Goal: Task Accomplishment & Management: Complete application form

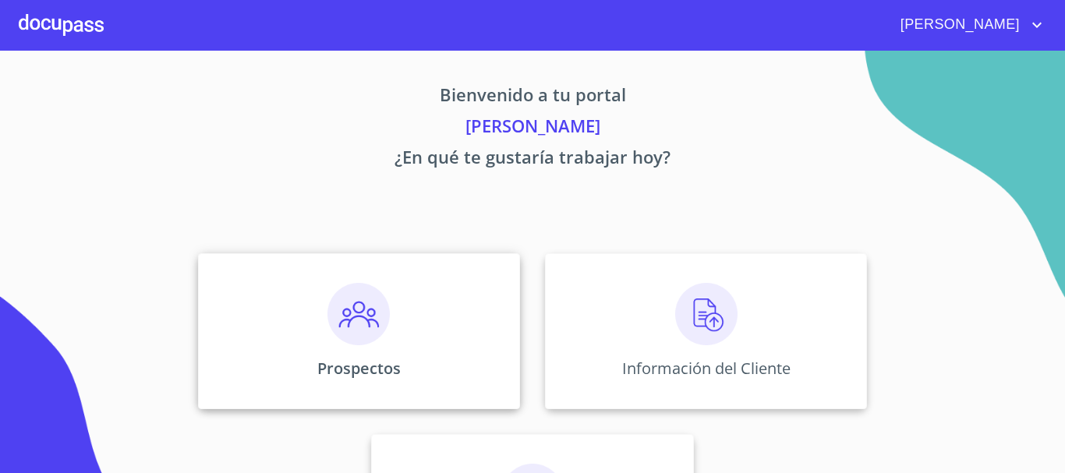
click at [352, 331] on img at bounding box center [358, 314] width 62 height 62
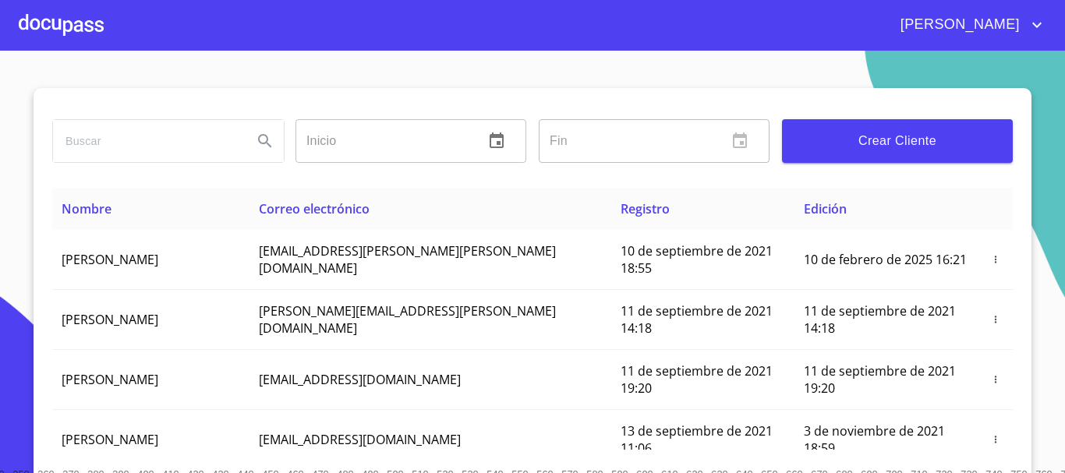
click at [173, 141] on input "search" at bounding box center [146, 141] width 187 height 42
type input "[PERSON_NAME]"
click at [267, 135] on icon "Search" at bounding box center [265, 141] width 19 height 19
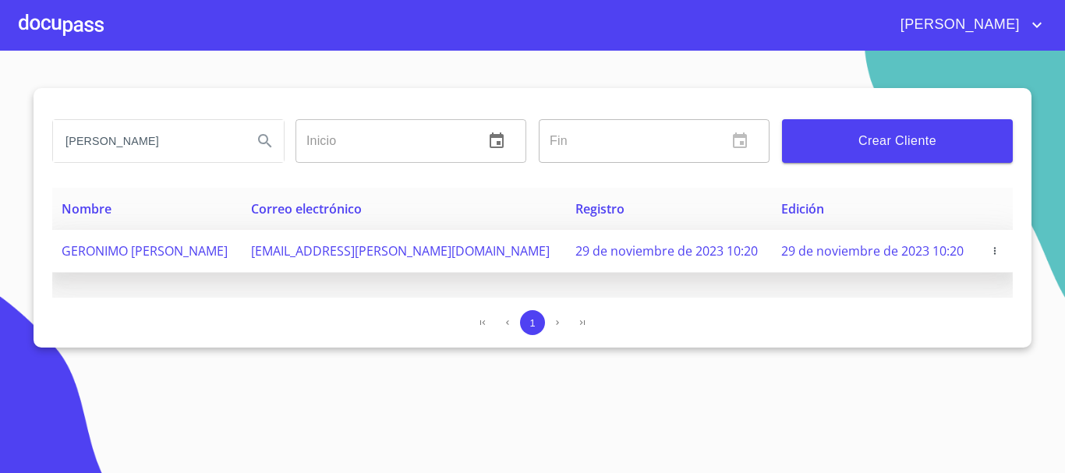
click at [990, 251] on icon "button" at bounding box center [995, 251] width 11 height 11
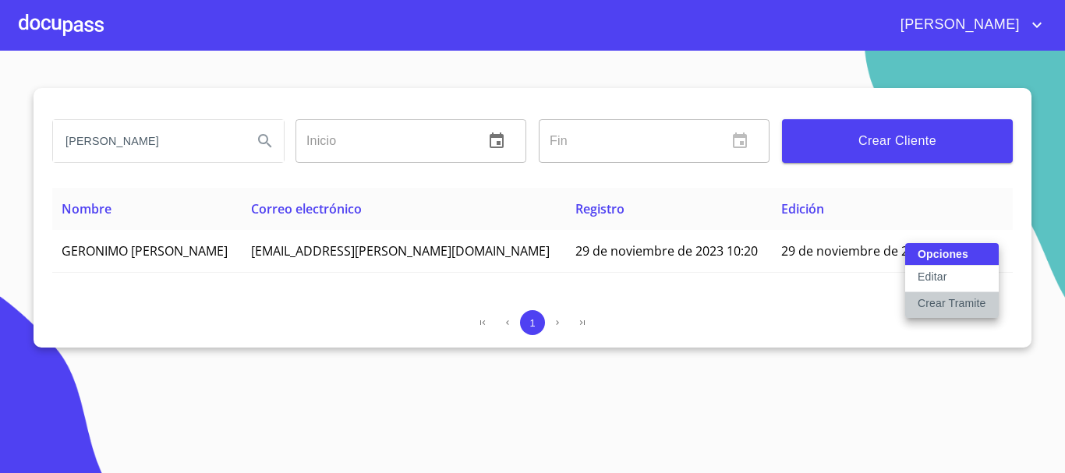
click at [946, 300] on p "Crear Tramite" at bounding box center [952, 304] width 69 height 16
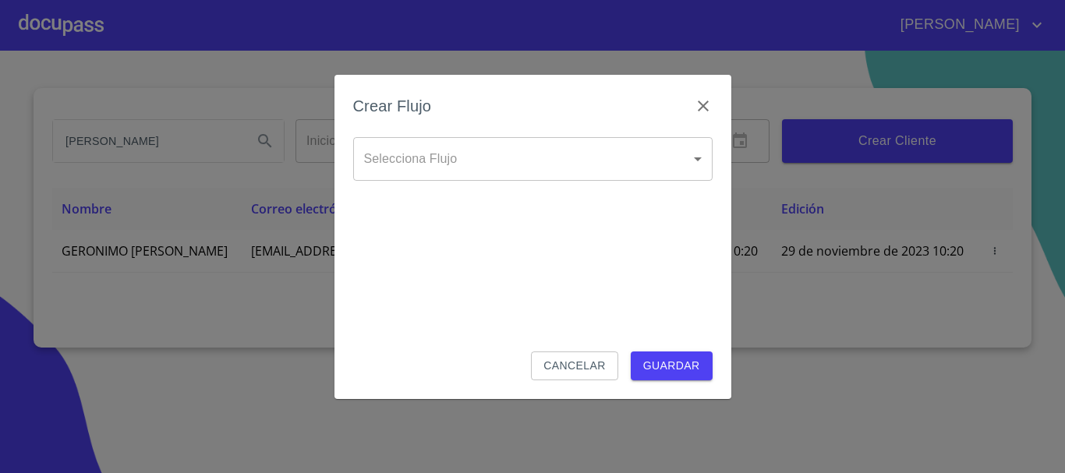
click at [560, 154] on body "[PERSON_NAME] [PERSON_NAME] ​ Fin ​ Crear Cliente Nombre Correo electrónico Reg…" at bounding box center [532, 236] width 1065 height 473
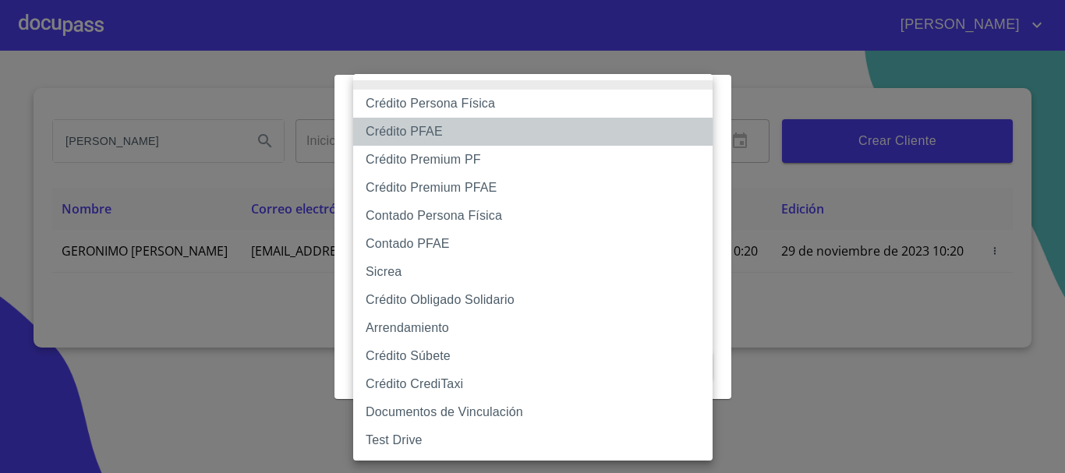
click at [488, 131] on li "Crédito PFAE" at bounding box center [532, 132] width 359 height 28
type input "60bfa0150d9865ccc24afd7c"
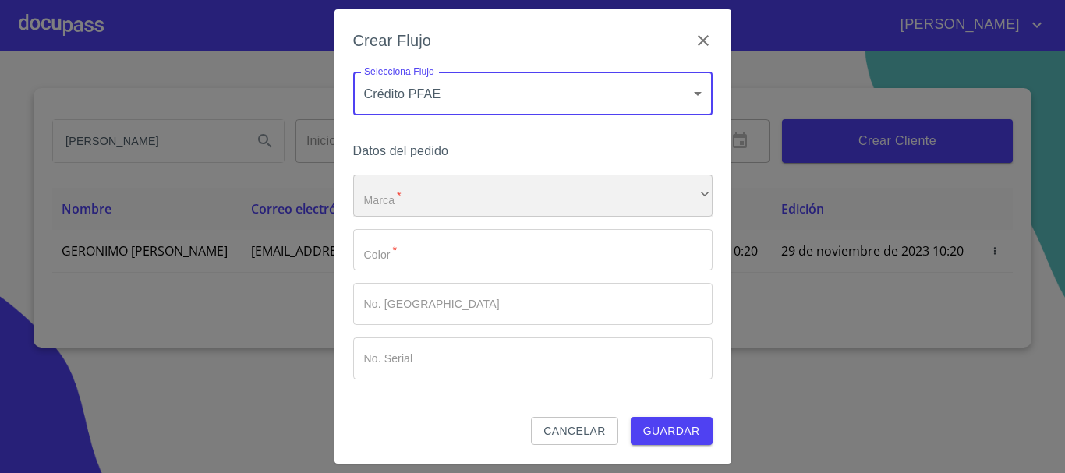
click at [483, 193] on div "​" at bounding box center [532, 196] width 359 height 42
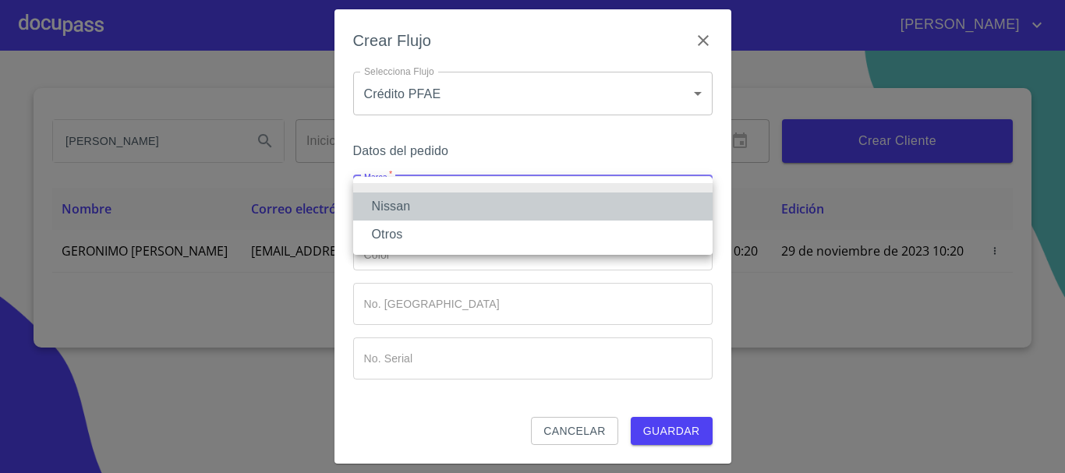
click at [475, 197] on li "Nissan" at bounding box center [532, 207] width 359 height 28
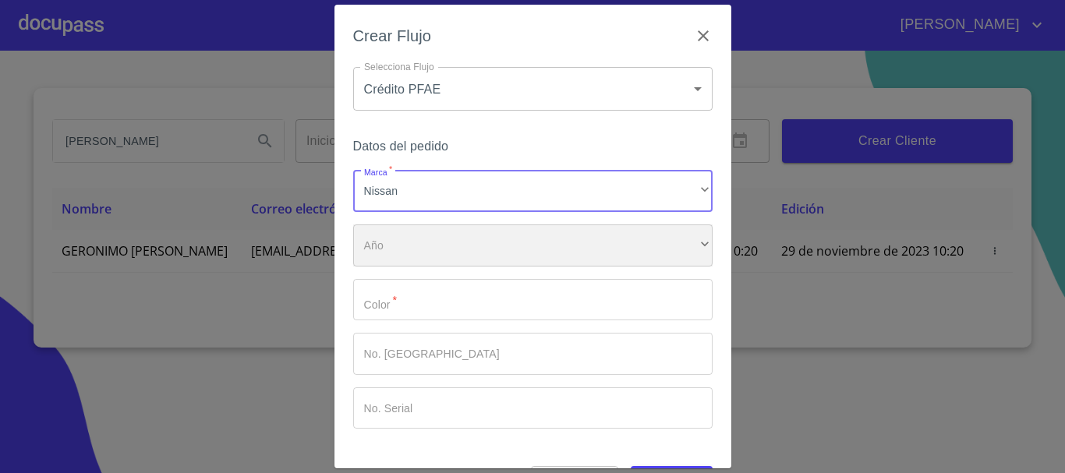
click at [469, 241] on div "​" at bounding box center [532, 246] width 359 height 42
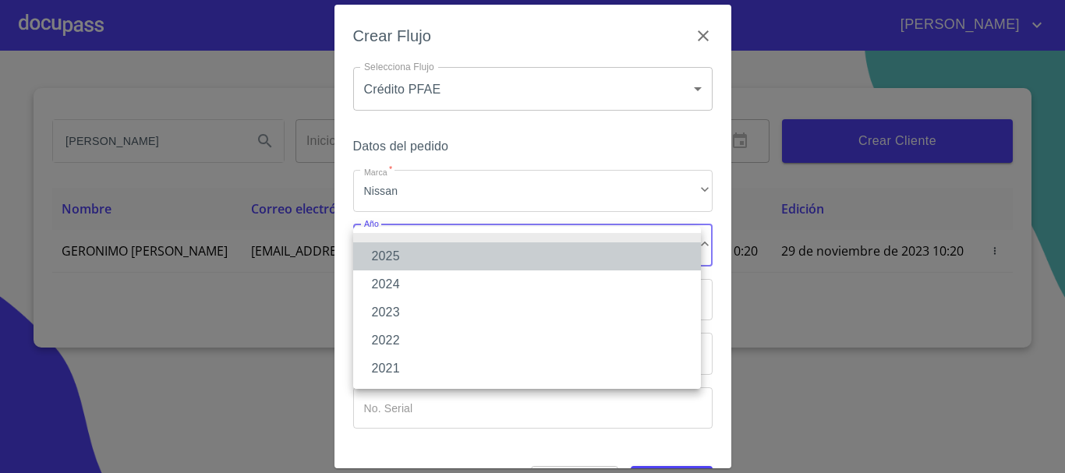
click at [446, 257] on li "2025" at bounding box center [527, 257] width 348 height 28
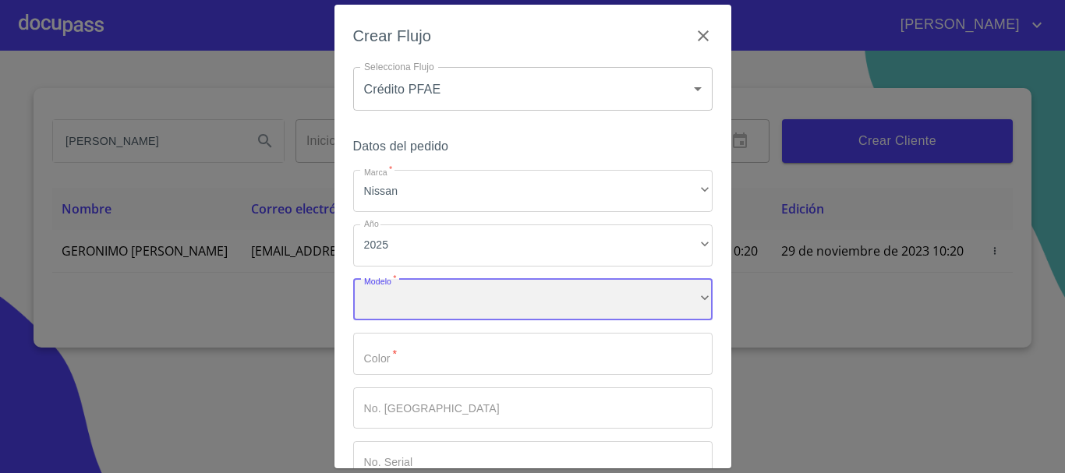
click at [450, 306] on div "​" at bounding box center [532, 300] width 359 height 42
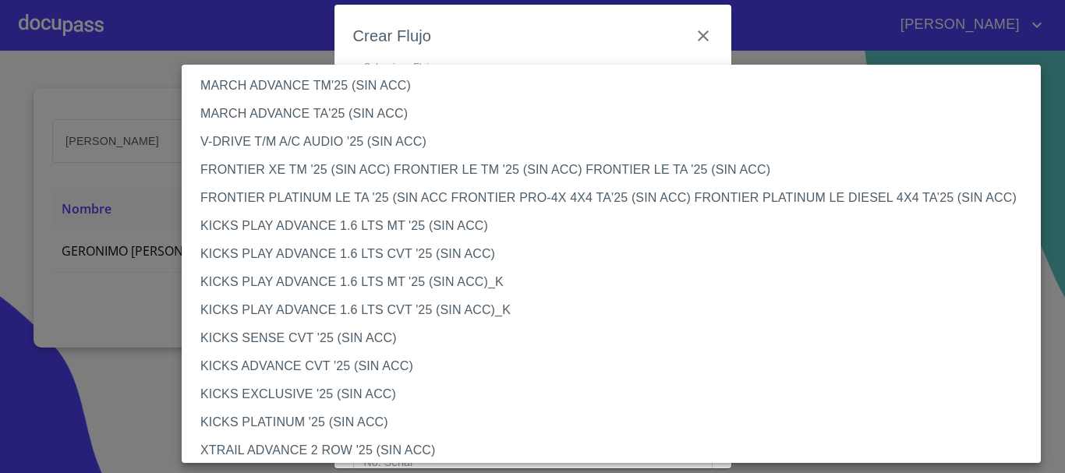
scroll to position [1152, 0]
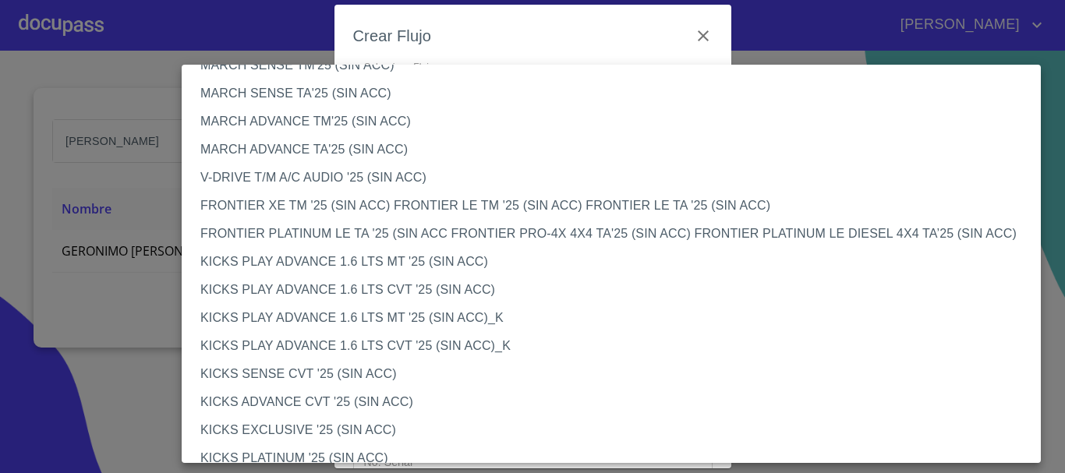
click at [417, 234] on li "FRONTIER PLATINUM LE TA '25 (SIN ACC FRONTIER PRO-4X 4X4 TA'25 (SIN ACC) FRONTI…" at bounding box center [617, 234] width 871 height 28
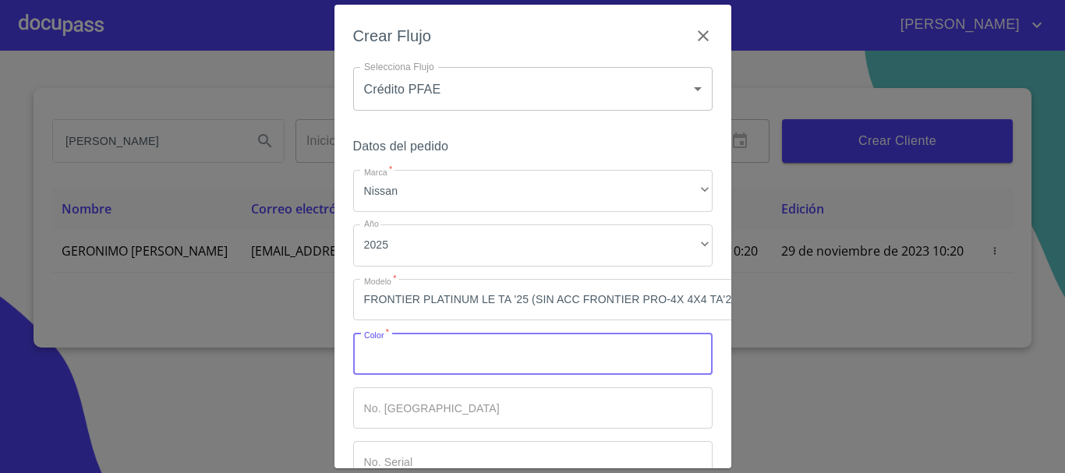
click at [445, 363] on input "Marca   *" at bounding box center [532, 354] width 359 height 42
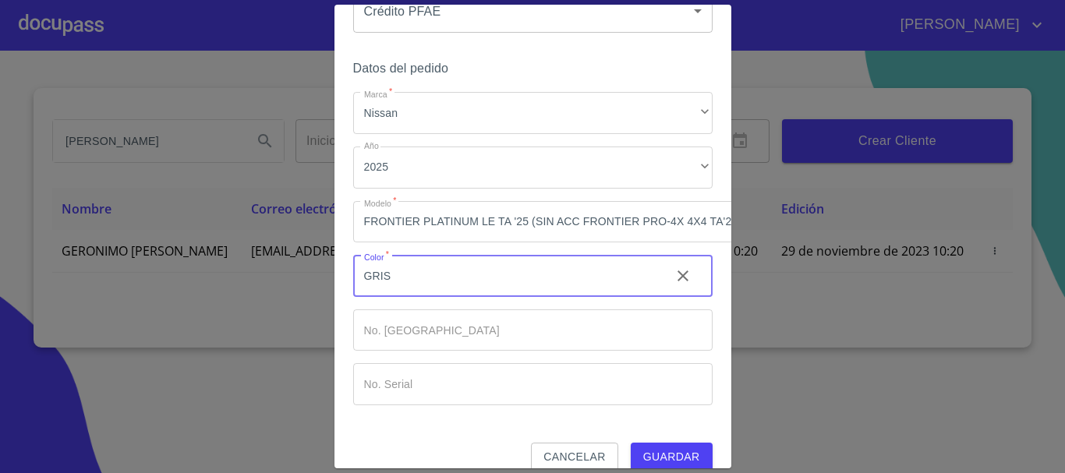
scroll to position [112, 0]
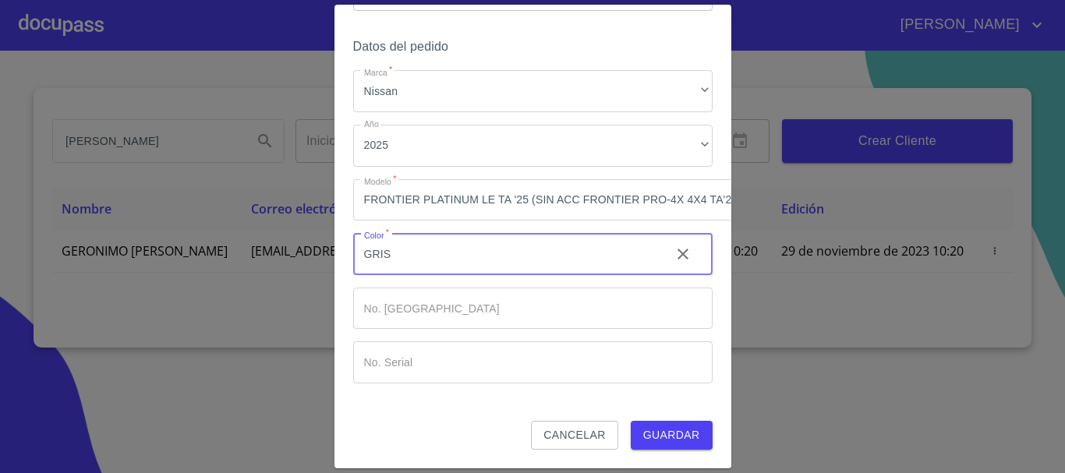
type input "GRIS"
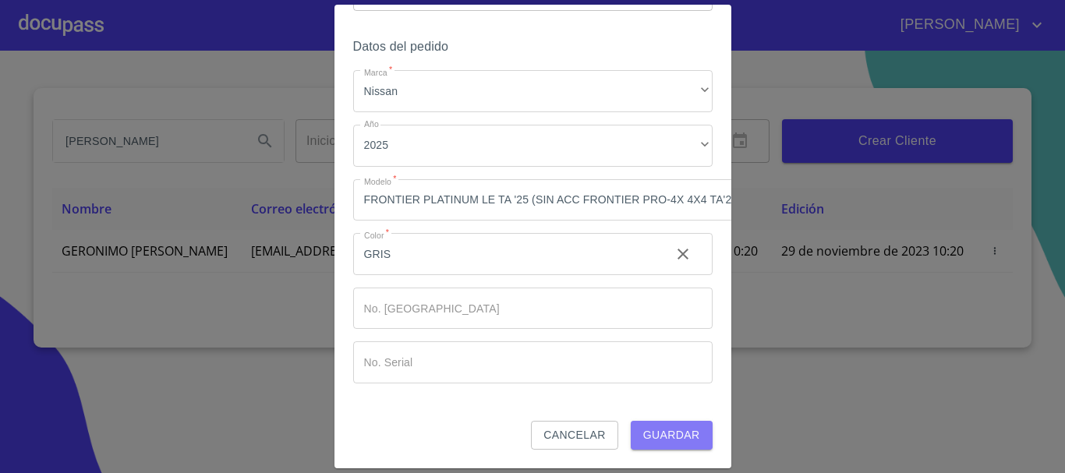
click at [667, 426] on span "Guardar" at bounding box center [671, 435] width 57 height 19
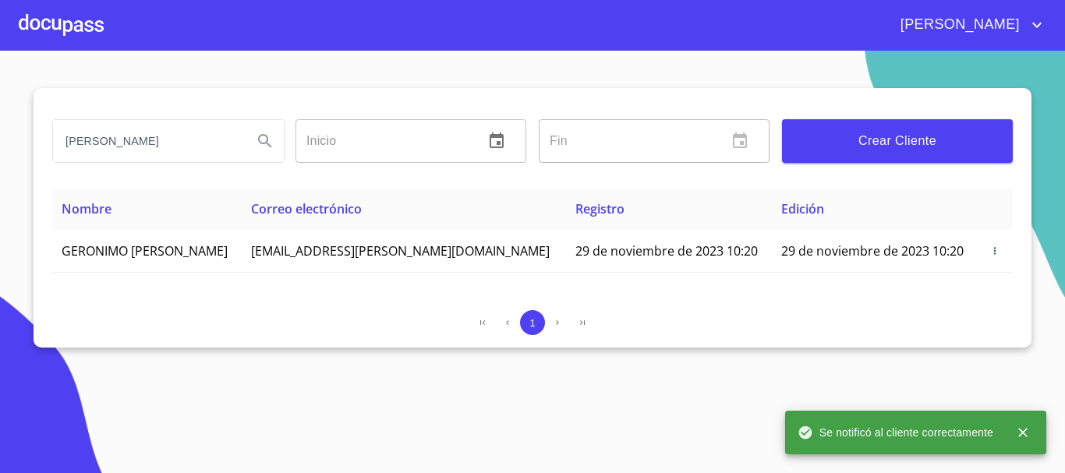
click at [75, 21] on div at bounding box center [61, 25] width 85 height 50
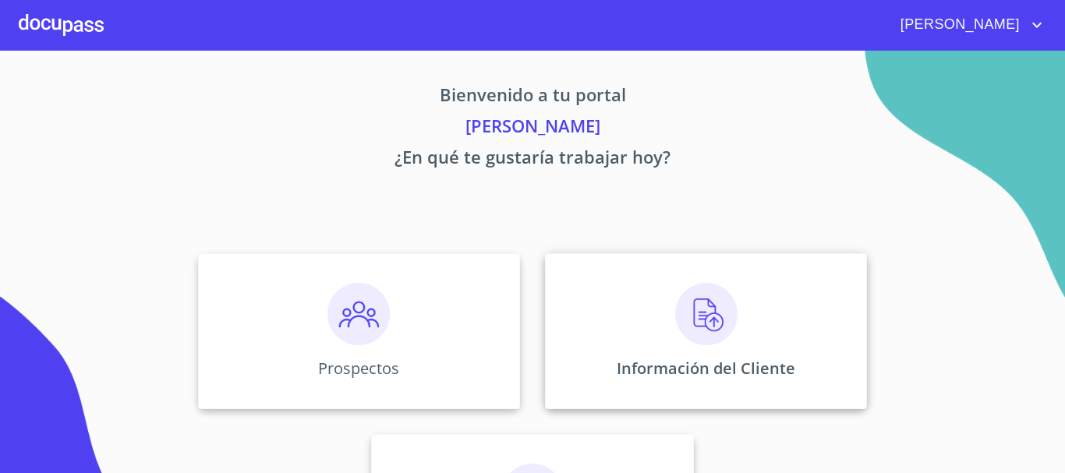
click at [696, 331] on img at bounding box center [706, 314] width 62 height 62
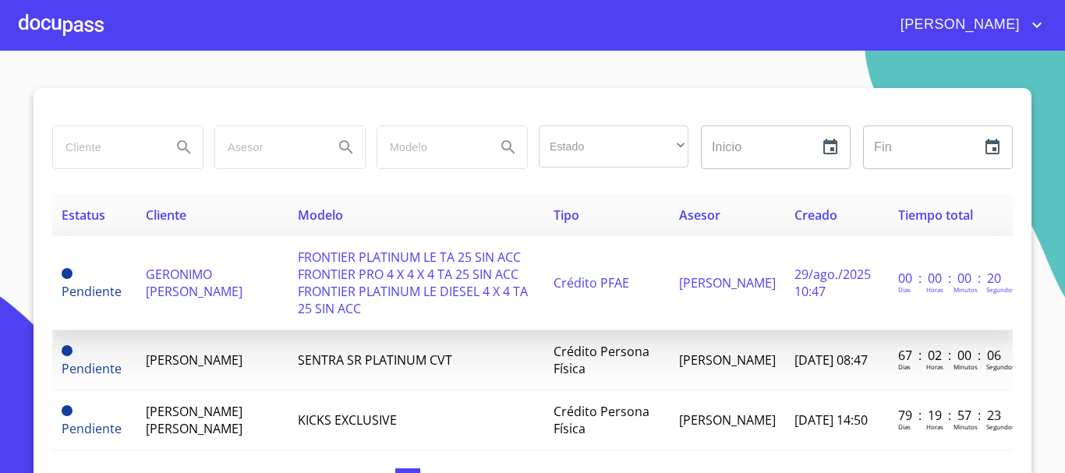
click at [375, 281] on span "FRONTIER PLATINUM LE TA 25 SIN ACC FRONTIER PRO 4 X 4 X 4 TA 25 SIN ACC FRONTIE…" at bounding box center [413, 283] width 230 height 69
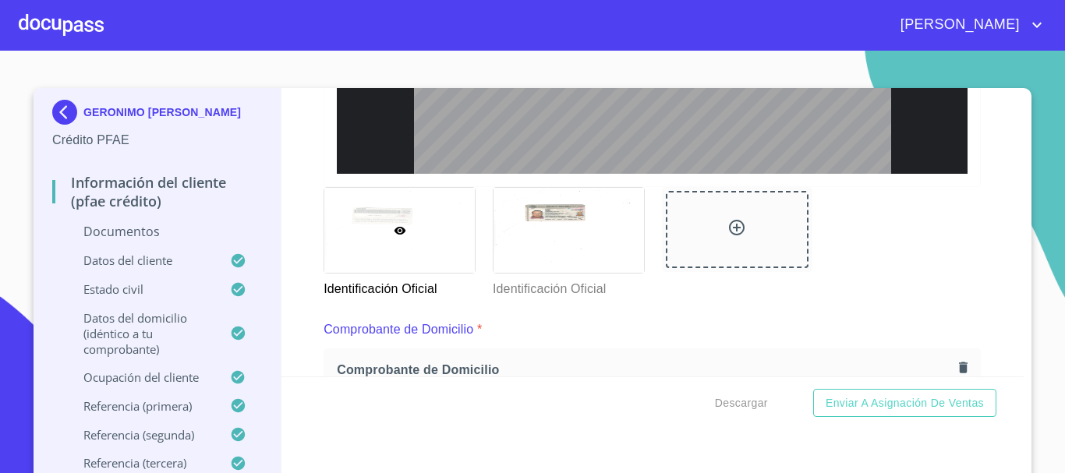
scroll to position [702, 0]
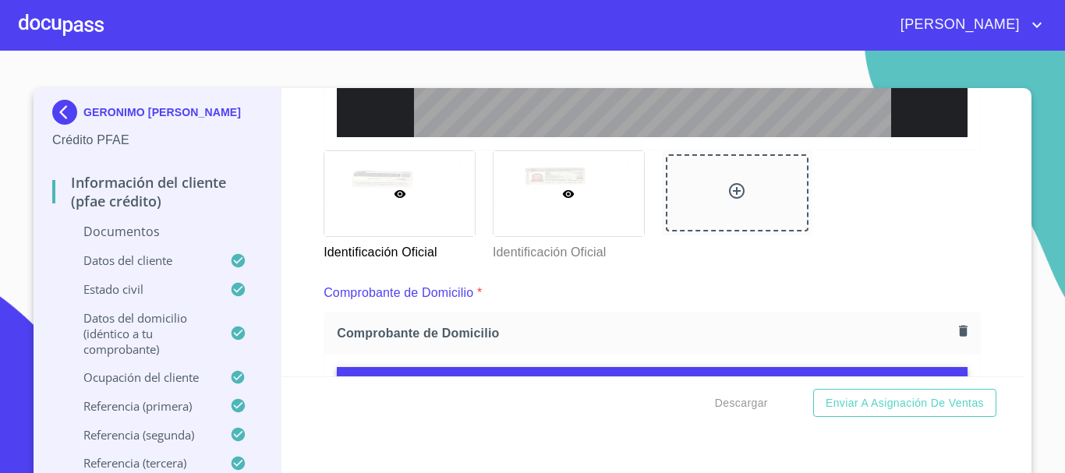
click at [549, 196] on div at bounding box center [569, 193] width 150 height 85
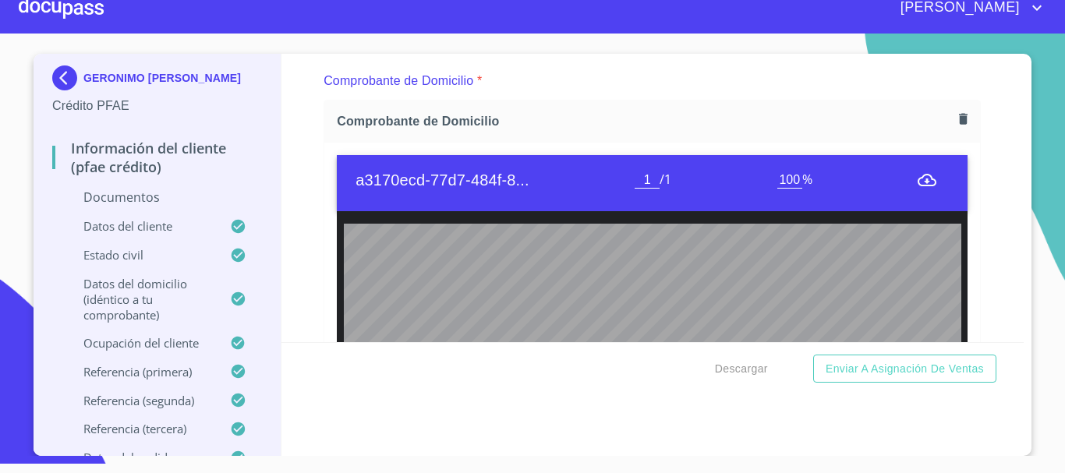
scroll to position [844, 0]
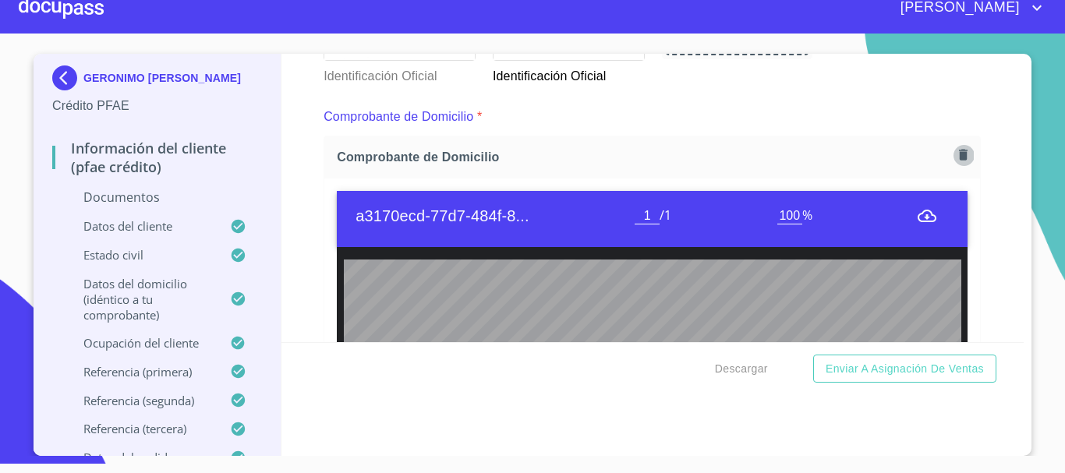
click at [959, 158] on icon "button" at bounding box center [963, 155] width 9 height 11
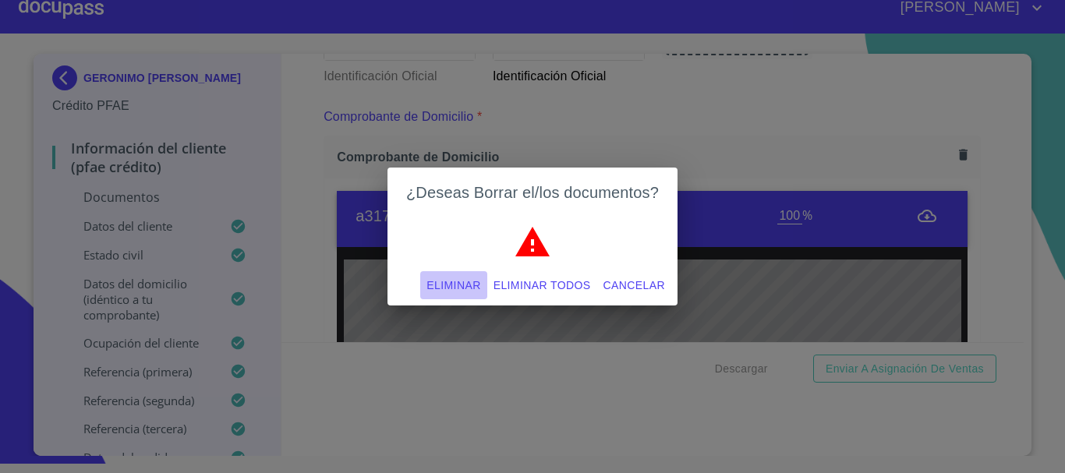
click at [441, 289] on span "Eliminar" at bounding box center [454, 285] width 54 height 19
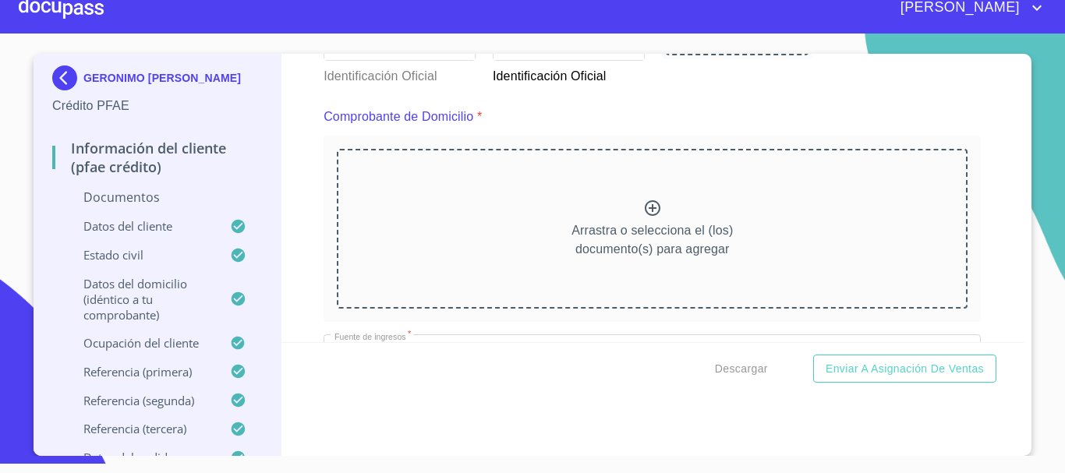
click at [645, 211] on icon at bounding box center [653, 208] width 16 height 16
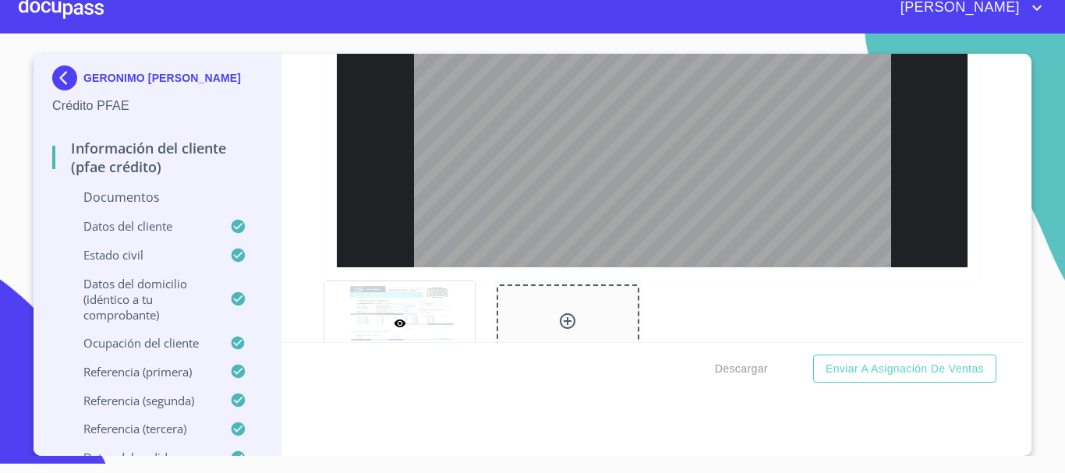
scroll to position [1344, 0]
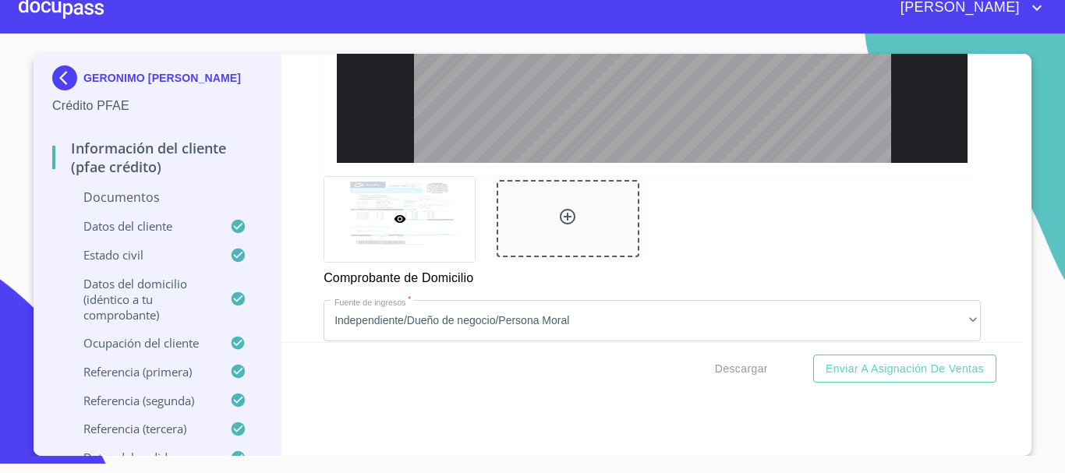
click at [564, 217] on icon at bounding box center [567, 216] width 19 height 19
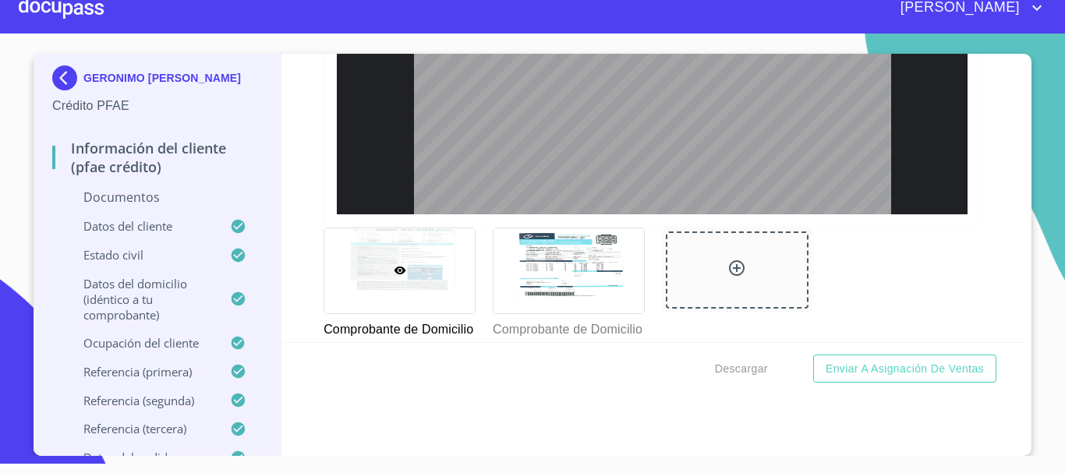
scroll to position [1266, 0]
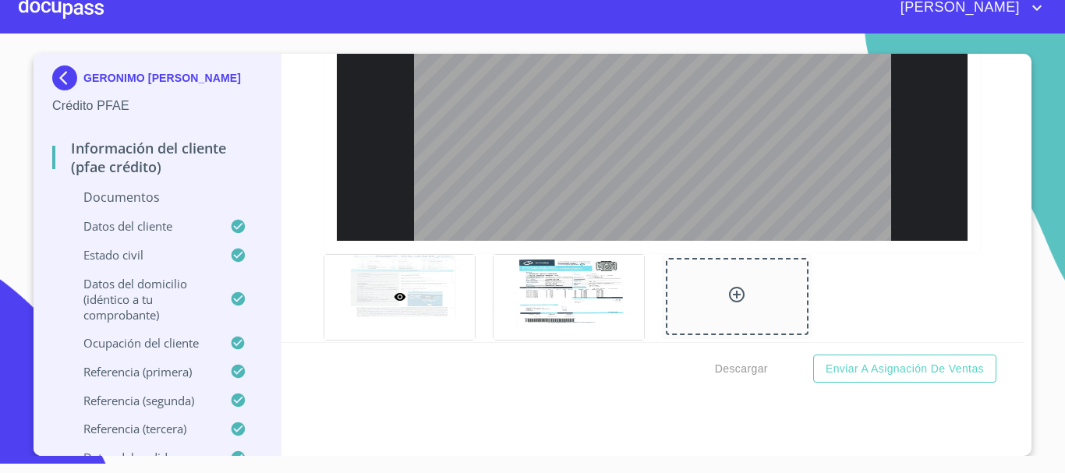
click at [409, 289] on div at bounding box center [399, 297] width 150 height 85
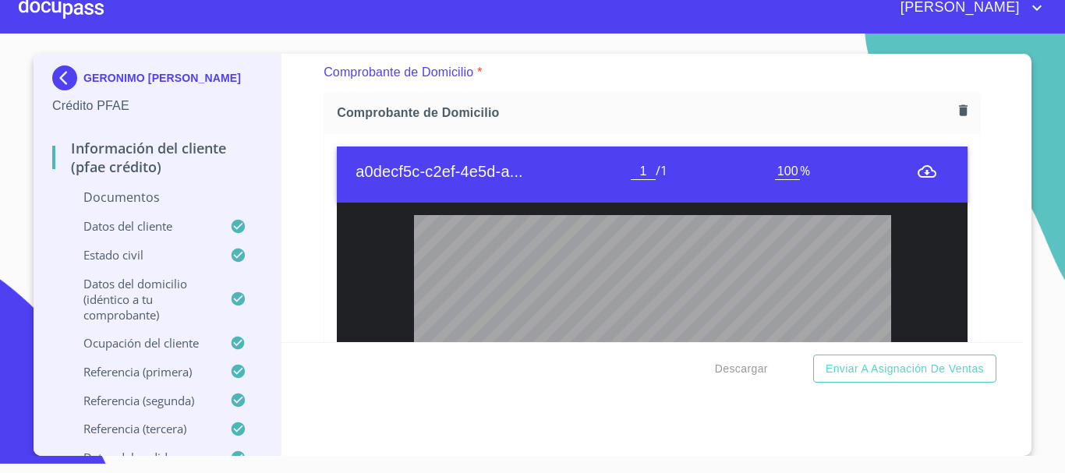
scroll to position [78, 0]
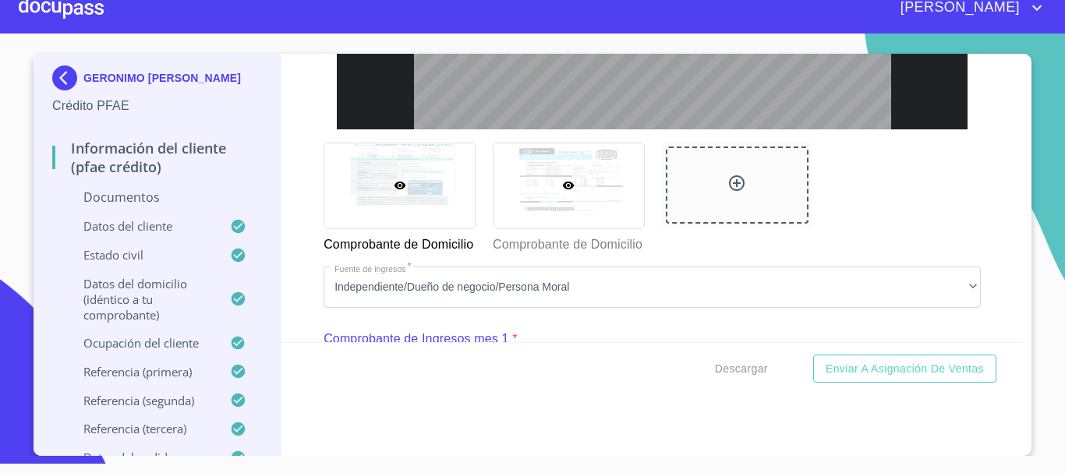
click at [564, 178] on div at bounding box center [569, 185] width 150 height 85
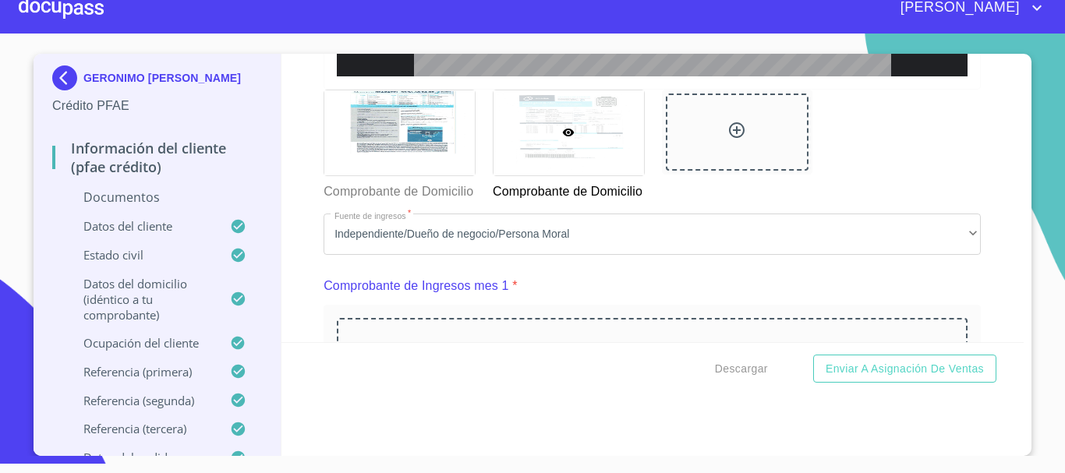
scroll to position [1503, 0]
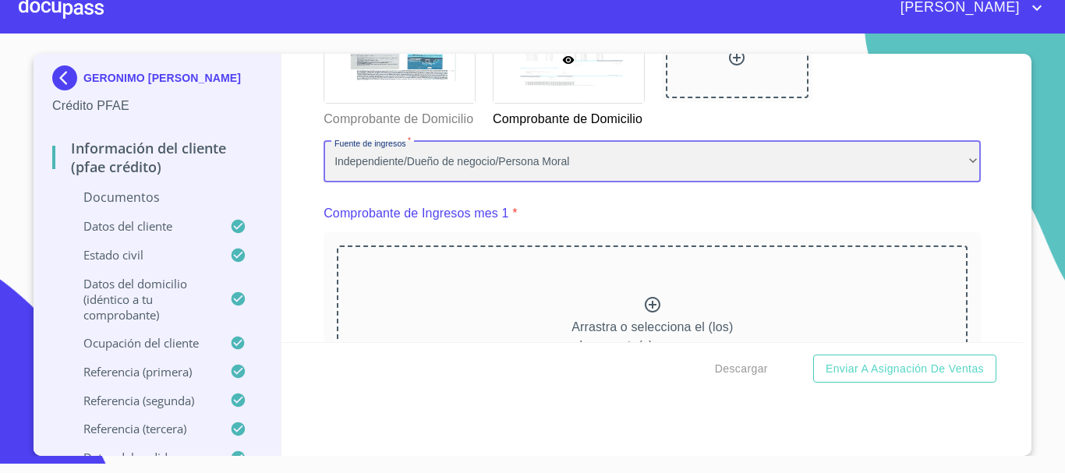
click at [645, 183] on div "Independiente/Dueño de negocio/Persona Moral" at bounding box center [652, 162] width 657 height 42
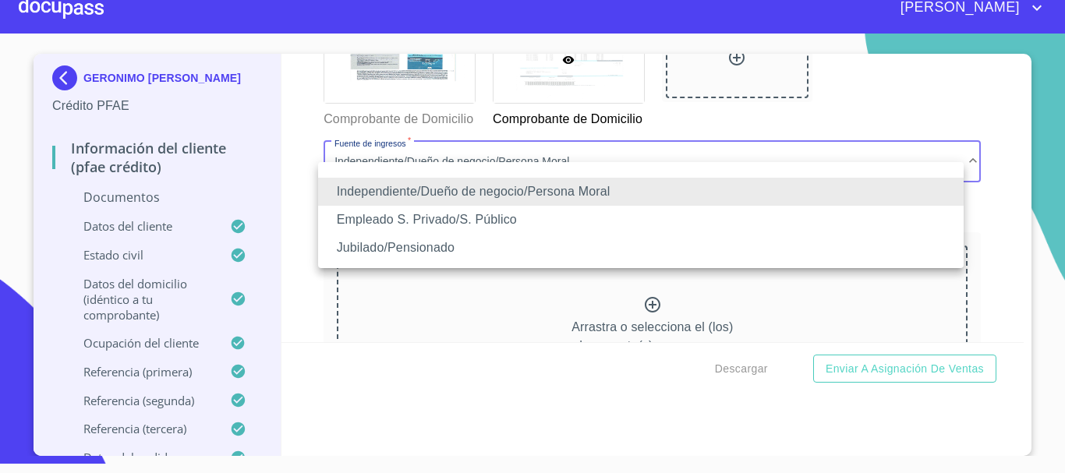
click at [572, 179] on li "Independiente/Dueño de negocio/Persona Moral" at bounding box center [641, 192] width 646 height 28
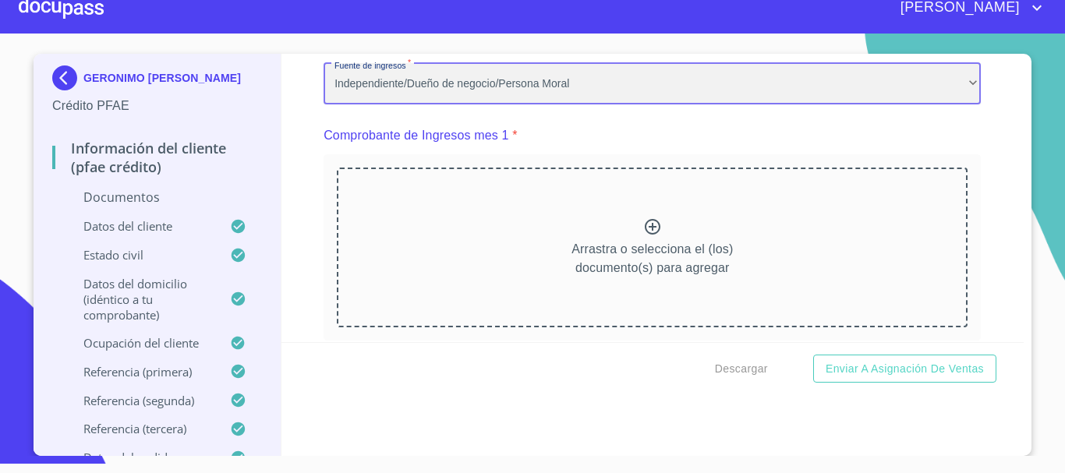
scroll to position [0, 0]
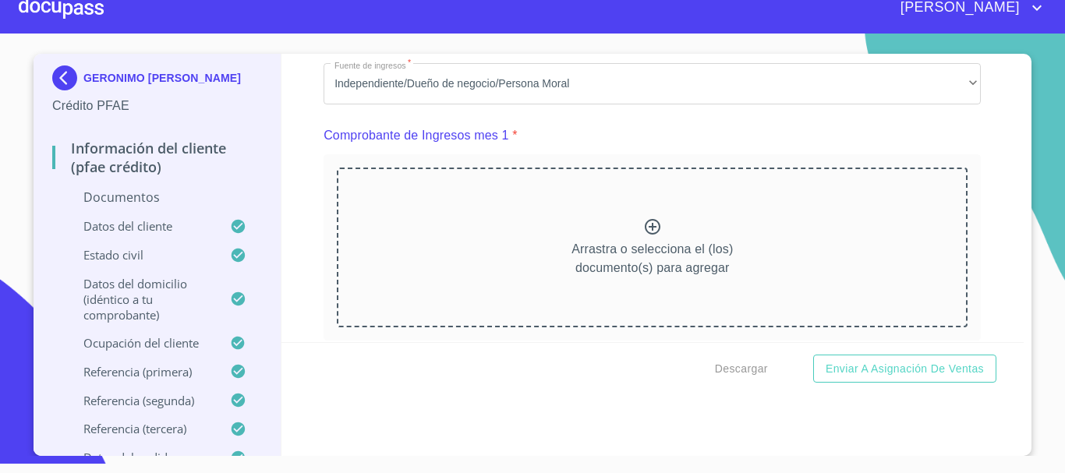
click at [645, 235] on icon at bounding box center [653, 227] width 16 height 16
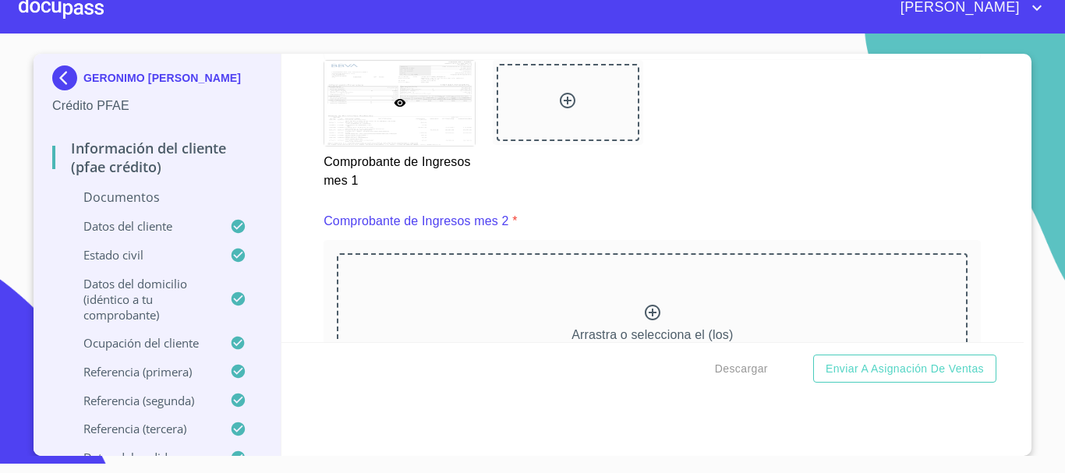
scroll to position [2244, 0]
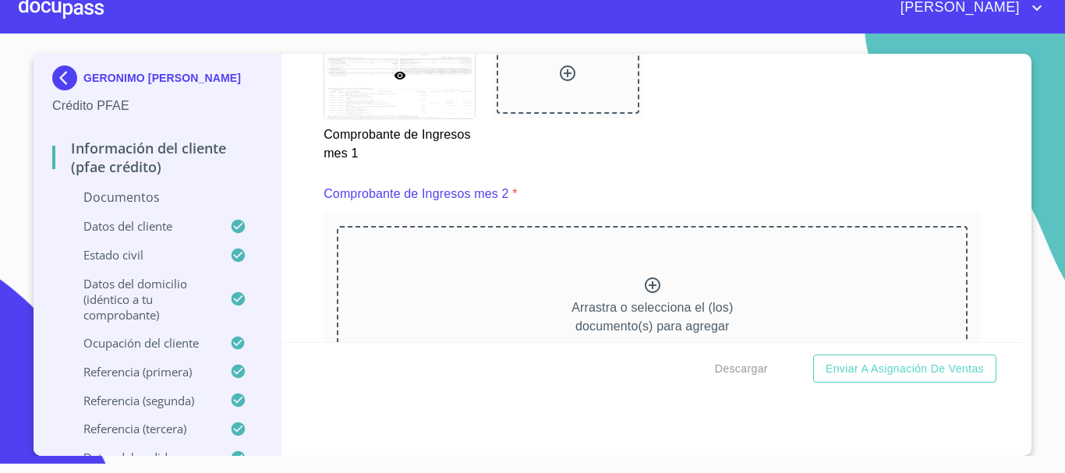
click at [643, 295] on icon at bounding box center [652, 285] width 19 height 19
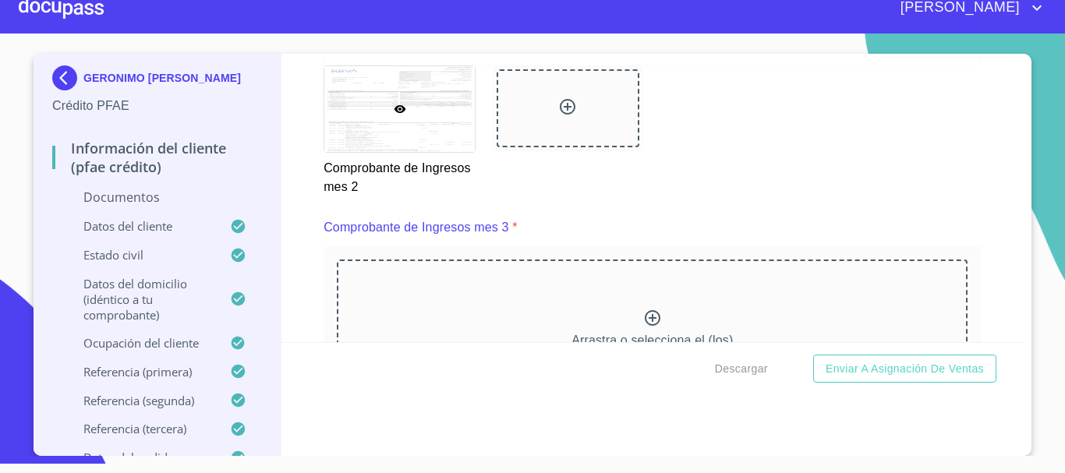
scroll to position [3005, 0]
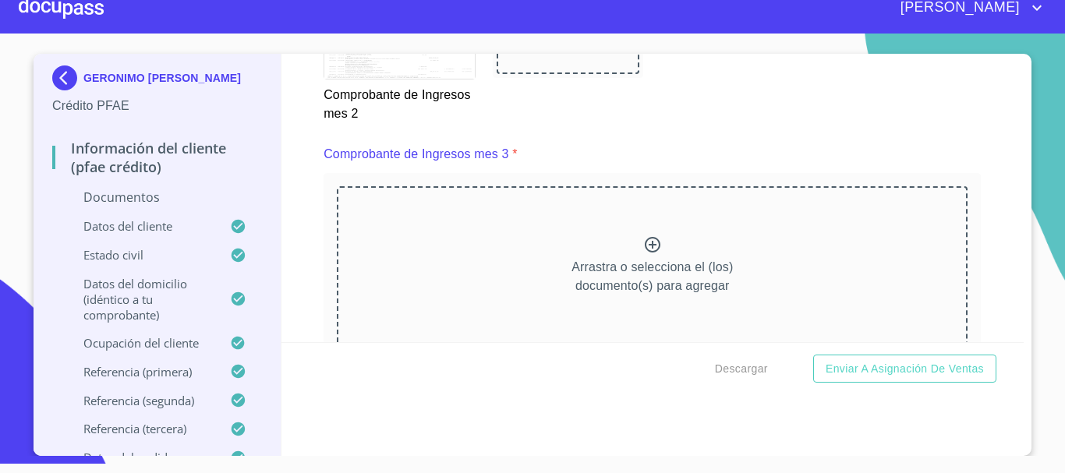
click at [645, 254] on icon at bounding box center [652, 244] width 19 height 19
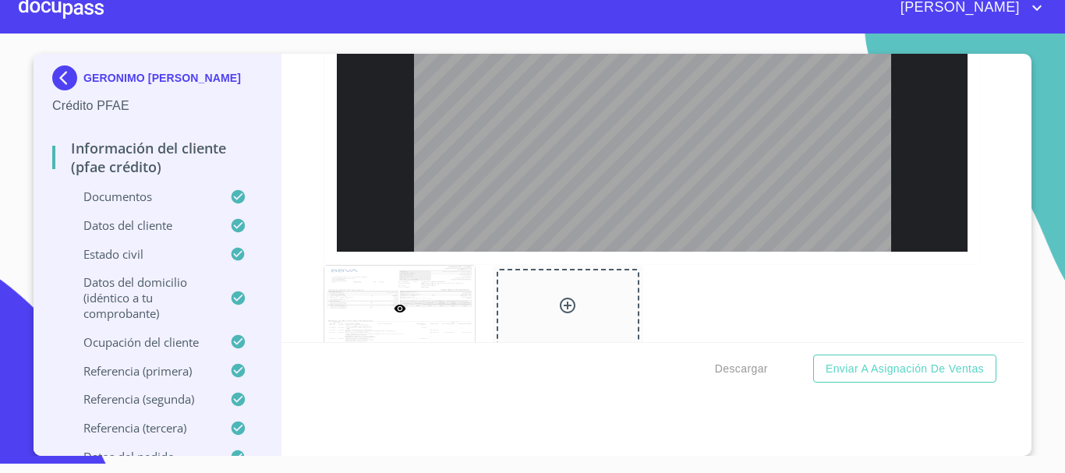
scroll to position [3376, 0]
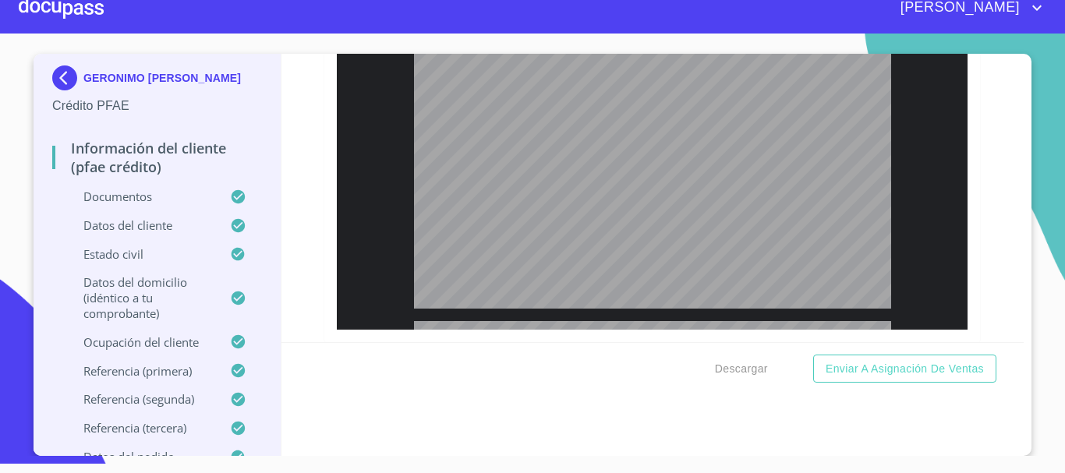
type input "2"
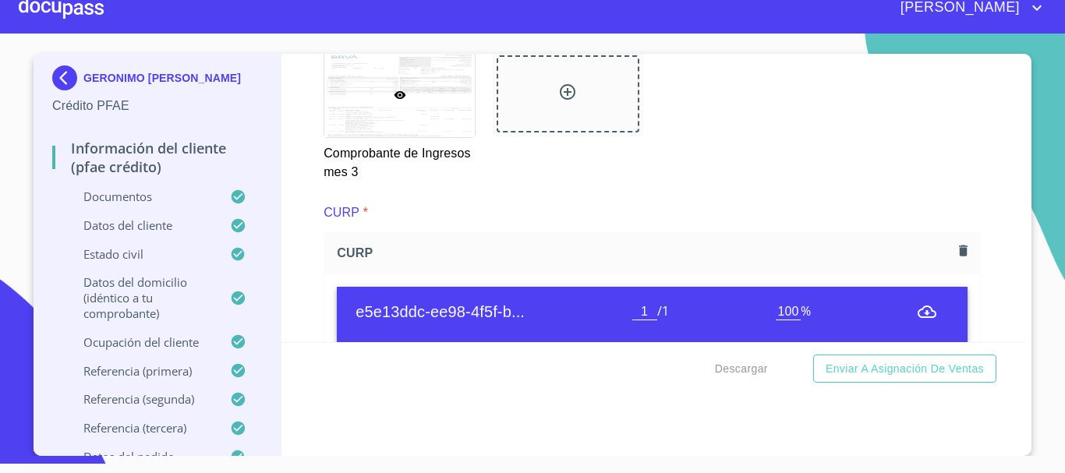
scroll to position [3814, 0]
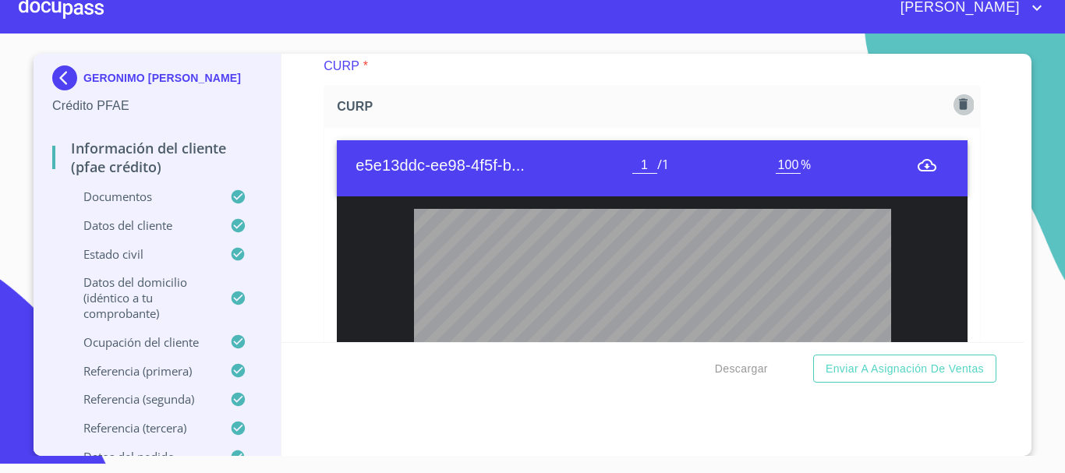
click at [959, 110] on icon "button" at bounding box center [963, 104] width 9 height 11
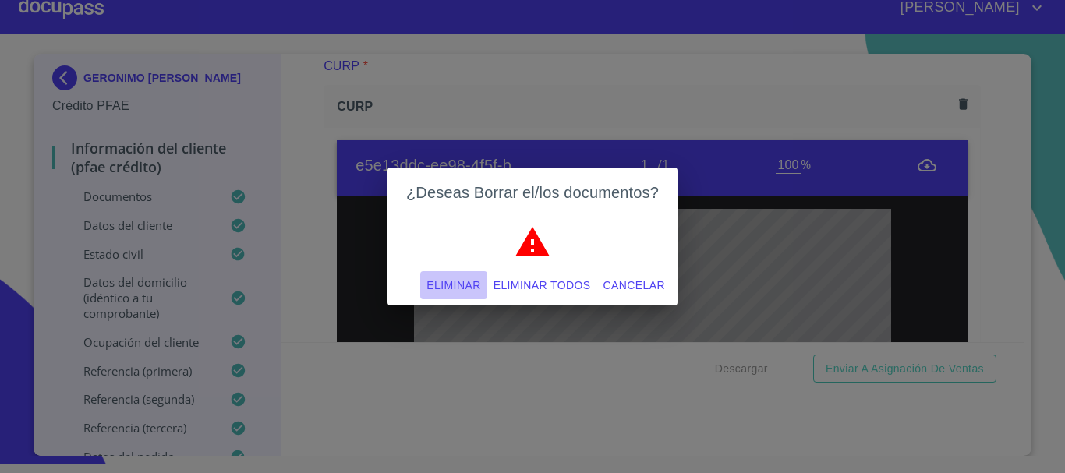
click at [449, 281] on span "Eliminar" at bounding box center [454, 285] width 54 height 19
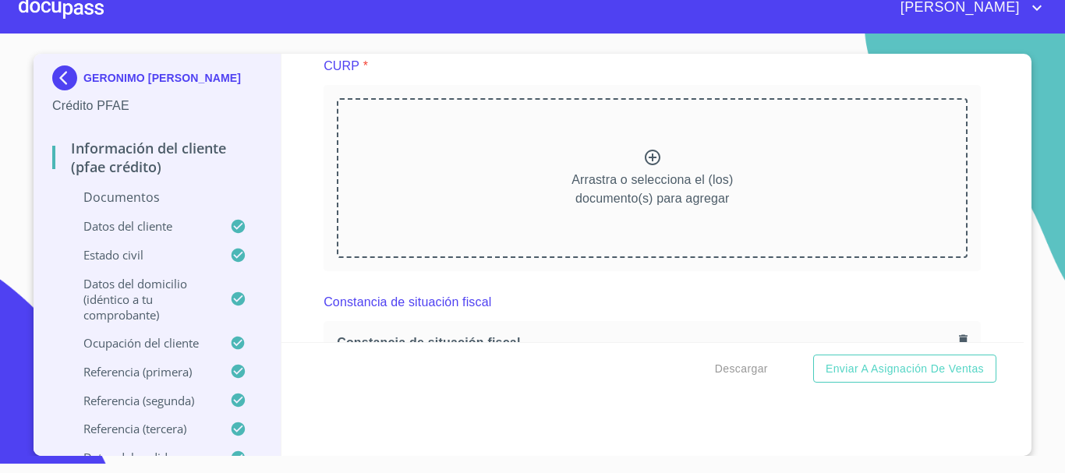
click at [643, 167] on icon at bounding box center [652, 157] width 19 height 19
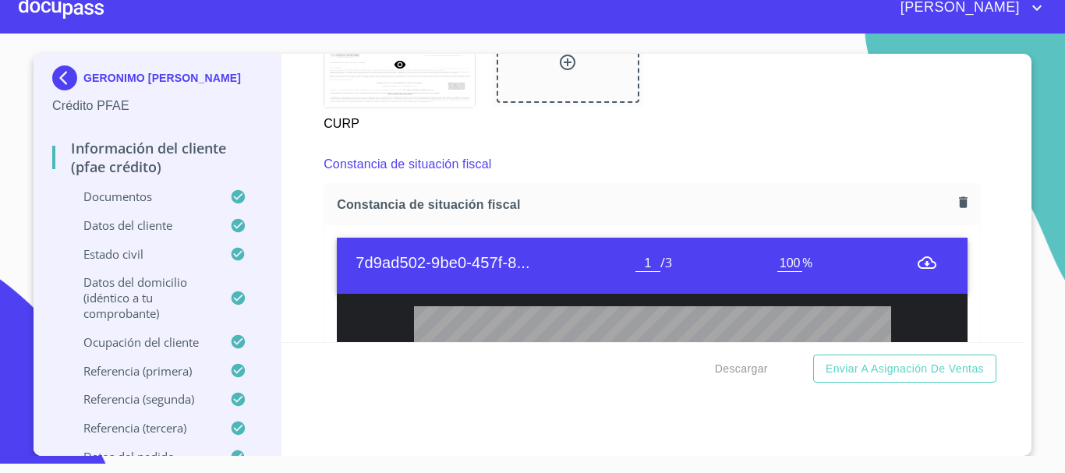
scroll to position [4512, 0]
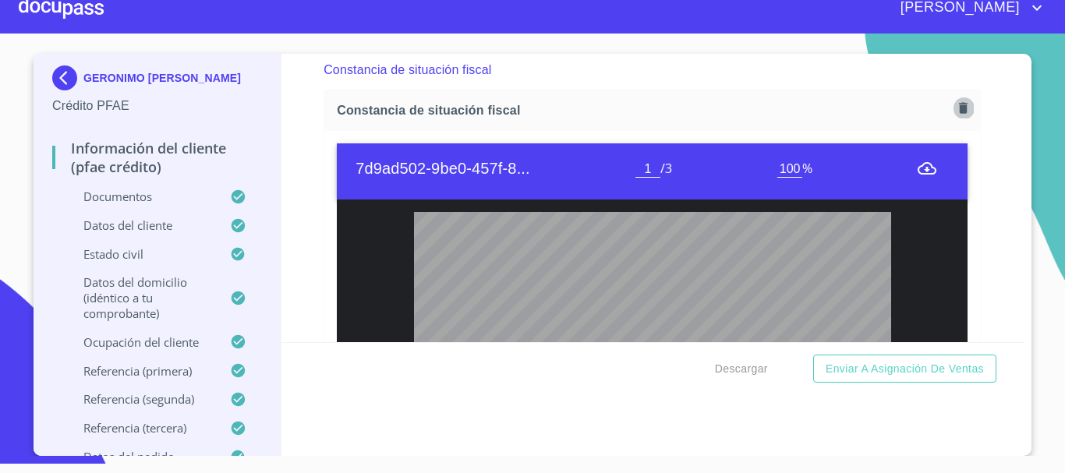
click at [959, 113] on icon "button" at bounding box center [963, 107] width 9 height 11
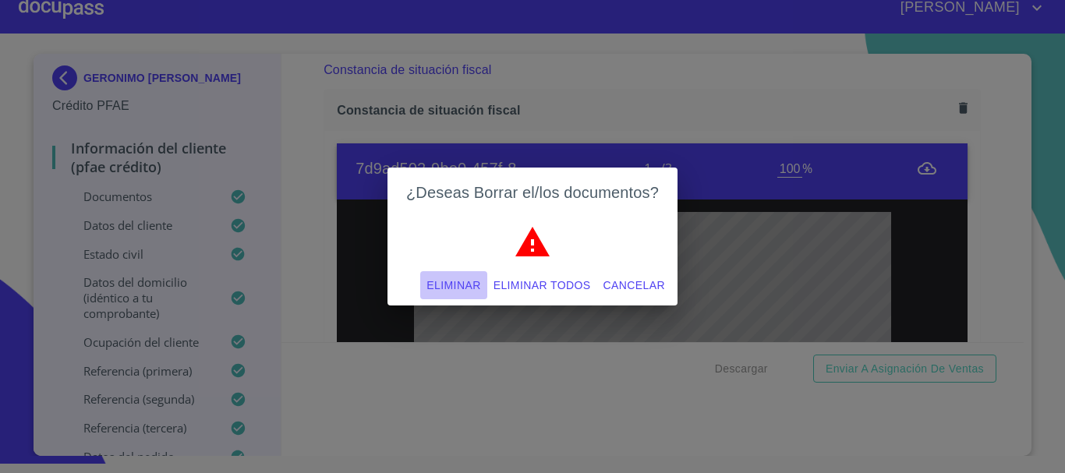
click at [472, 282] on span "Eliminar" at bounding box center [454, 285] width 54 height 19
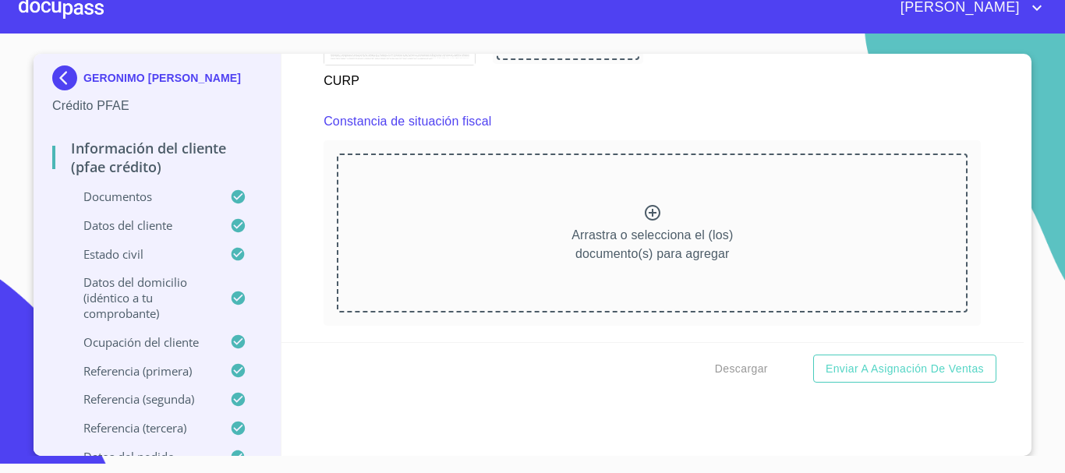
scroll to position [4435, 0]
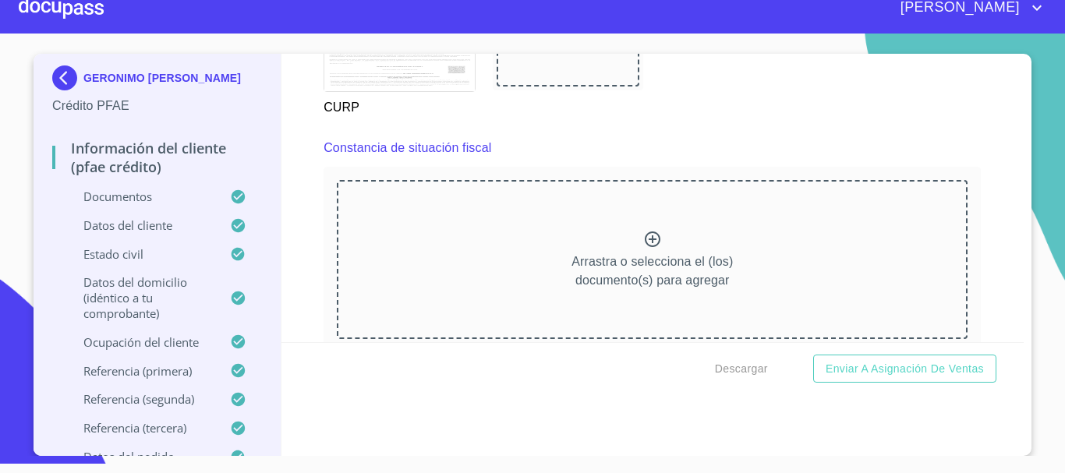
click at [643, 249] on icon at bounding box center [652, 239] width 19 height 19
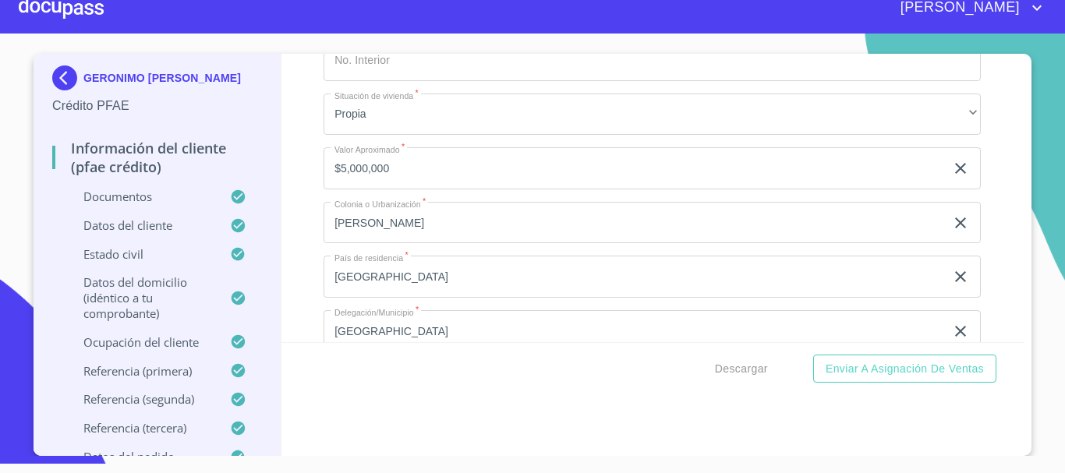
scroll to position [6768, 0]
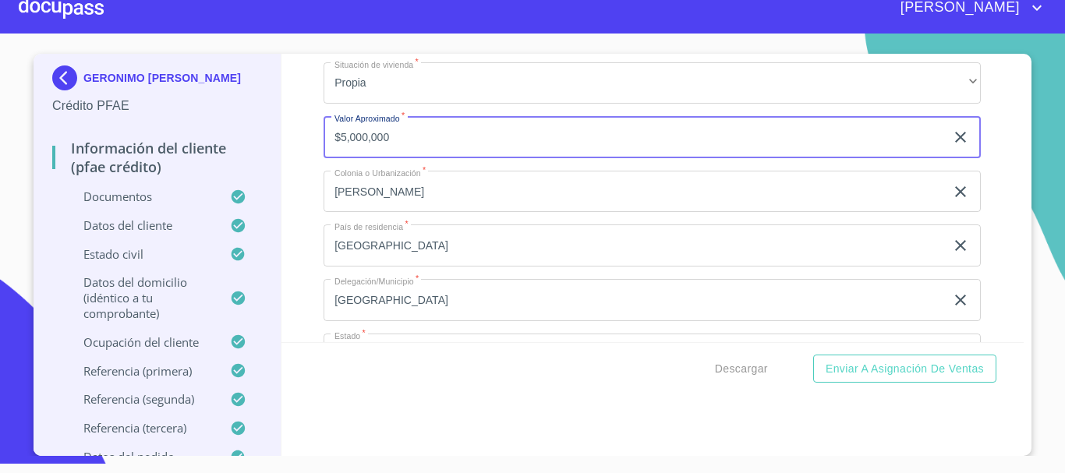
click at [345, 155] on input "$5,000,000" at bounding box center [634, 137] width 621 height 42
type input "$5"
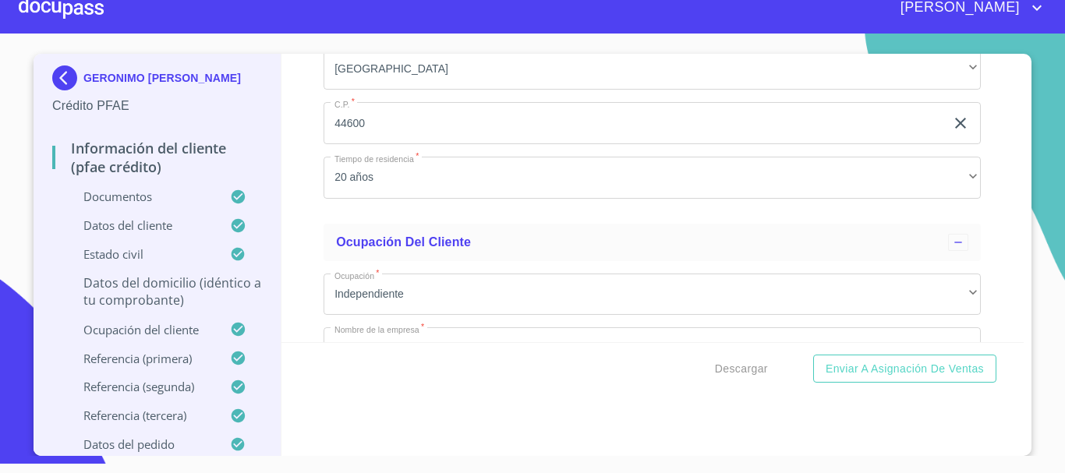
scroll to position [7079, 0]
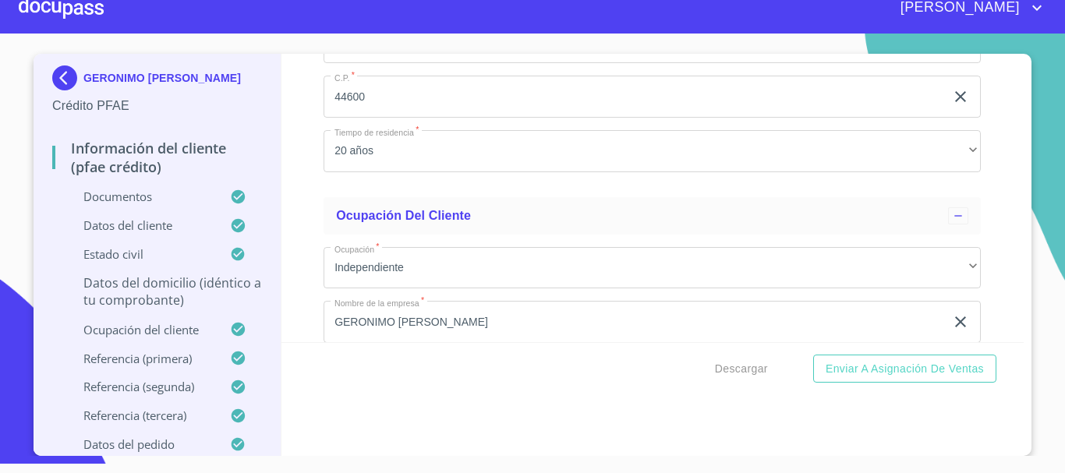
type input "$7,000,000"
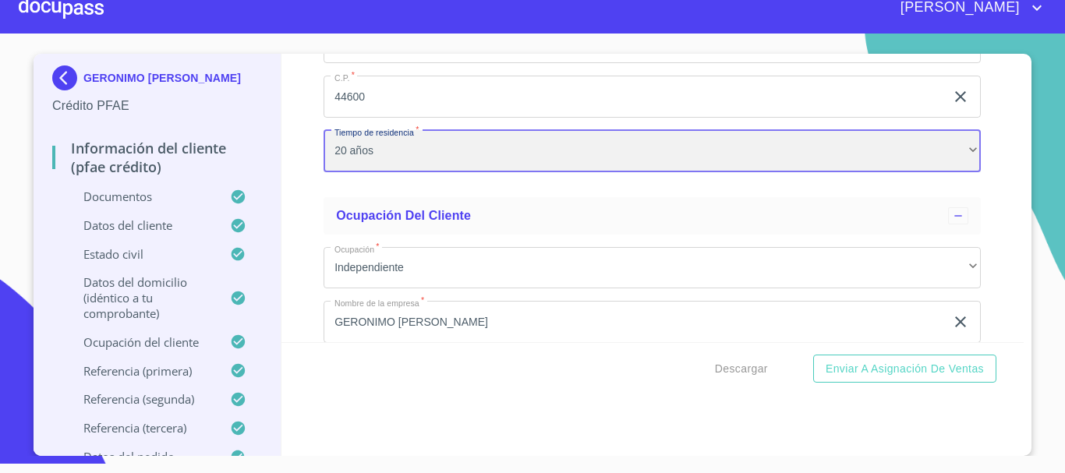
click at [373, 166] on div "20 años" at bounding box center [652, 151] width 657 height 42
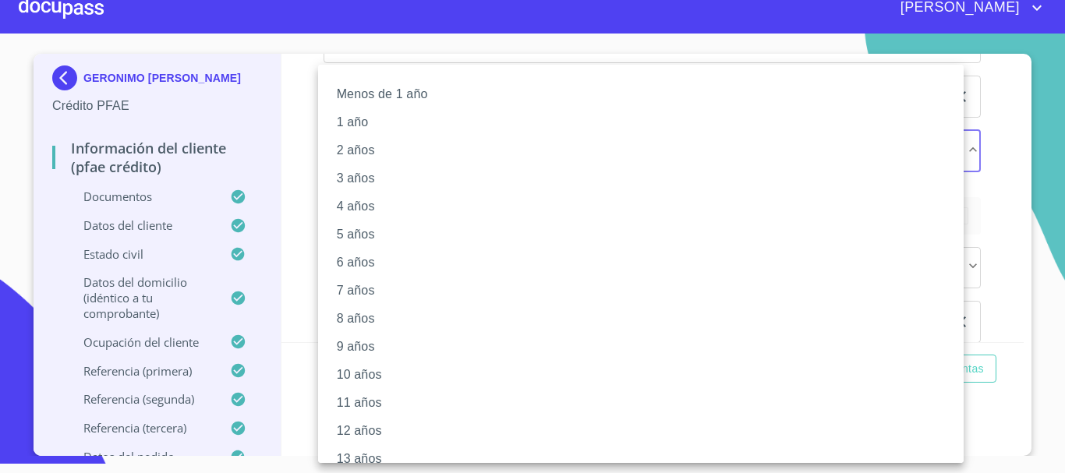
scroll to position [213, 0]
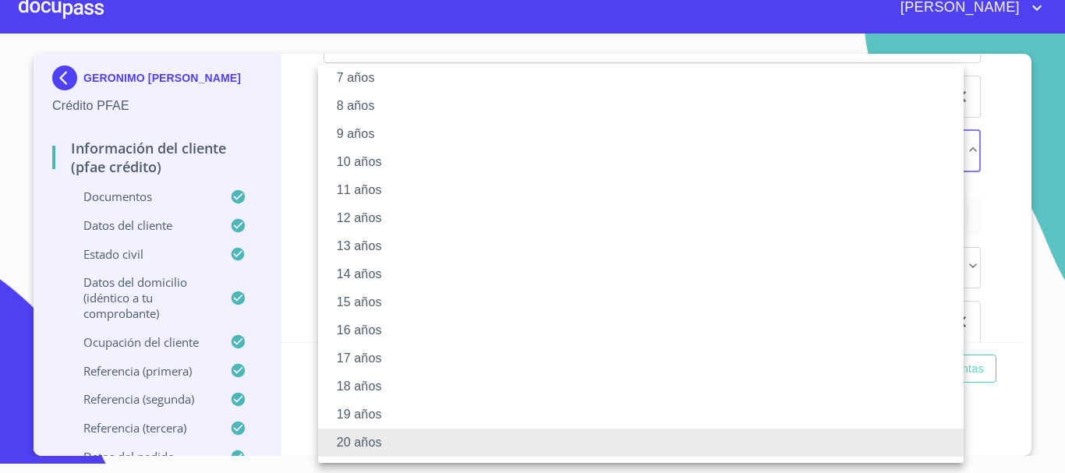
click at [369, 443] on li "20 años" at bounding box center [646, 443] width 657 height 28
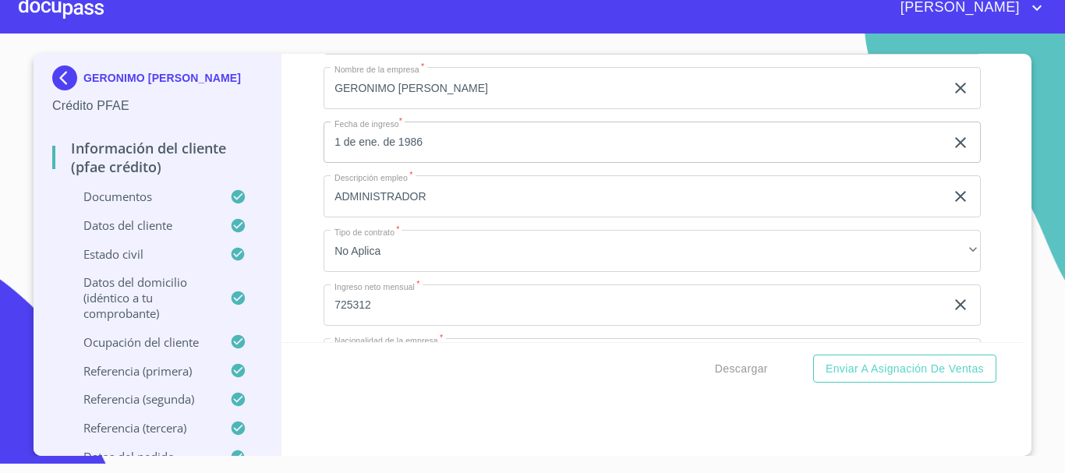
scroll to position [7391, 0]
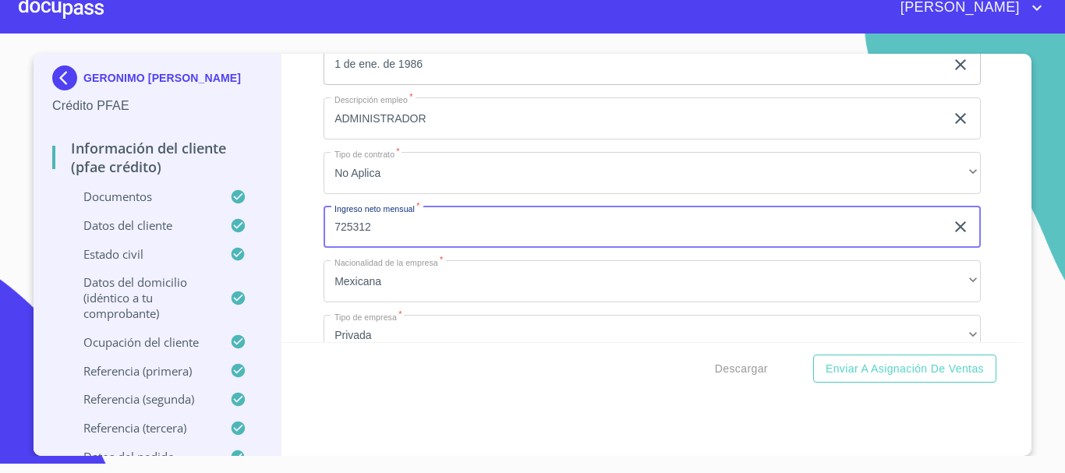
click at [398, 240] on input "725312" at bounding box center [634, 228] width 621 height 42
type input "7"
type input "527017"
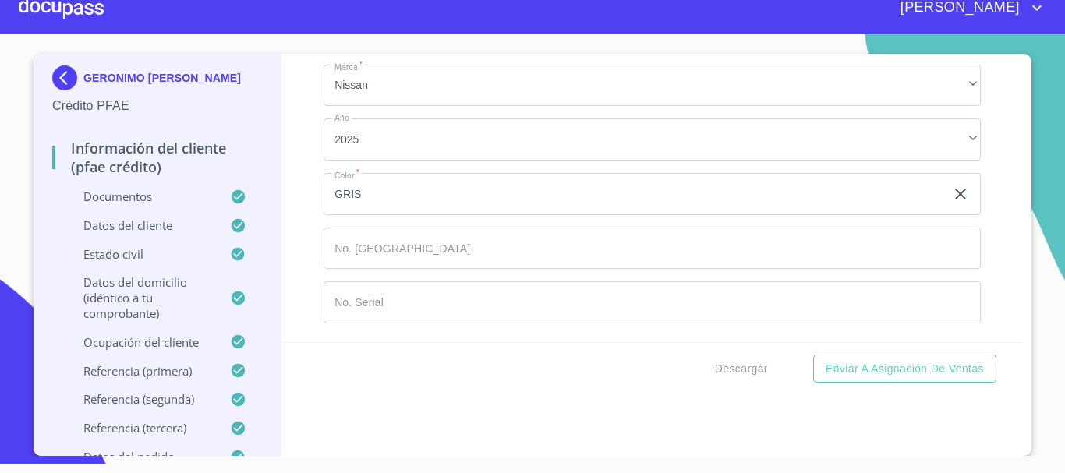
scroll to position [9812, 0]
click at [864, 363] on span "Enviar a Asignación de Ventas" at bounding box center [905, 368] width 158 height 19
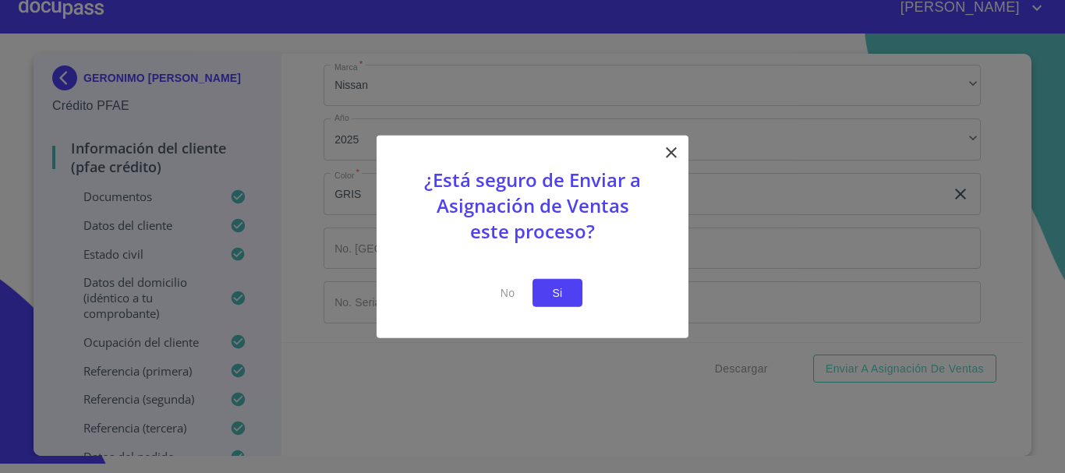
click at [558, 296] on span "Si" at bounding box center [557, 292] width 25 height 19
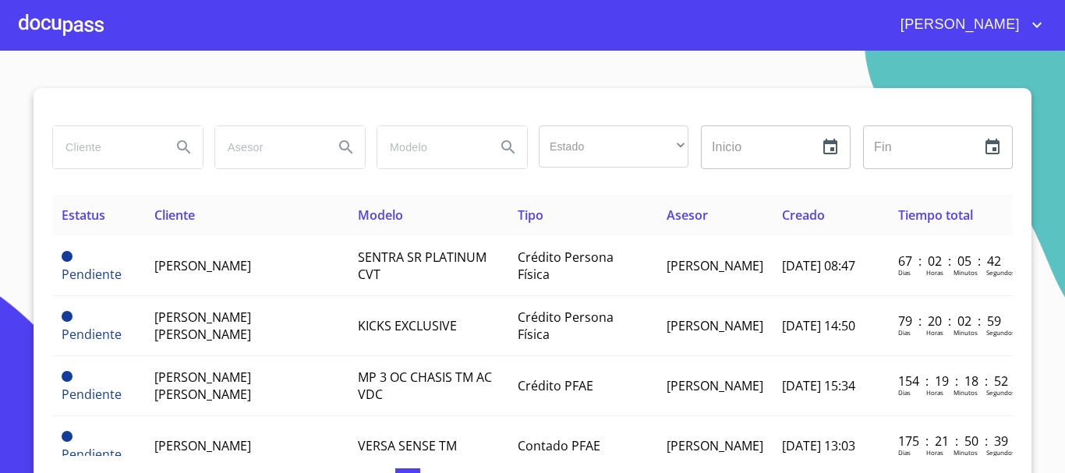
click at [141, 151] on input "search" at bounding box center [106, 147] width 106 height 42
type input "GERONIMO"
click at [179, 147] on icon "Search" at bounding box center [183, 146] width 13 height 13
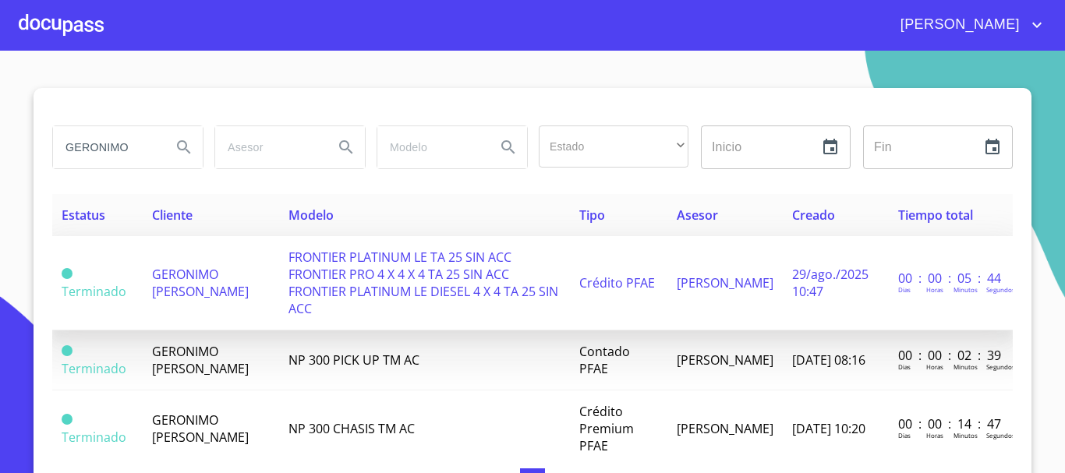
click at [306, 264] on span "FRONTIER PLATINUM LE TA 25 SIN ACC FRONTIER PRO 4 X 4 X 4 TA 25 SIN ACC FRONTIE…" at bounding box center [424, 283] width 270 height 69
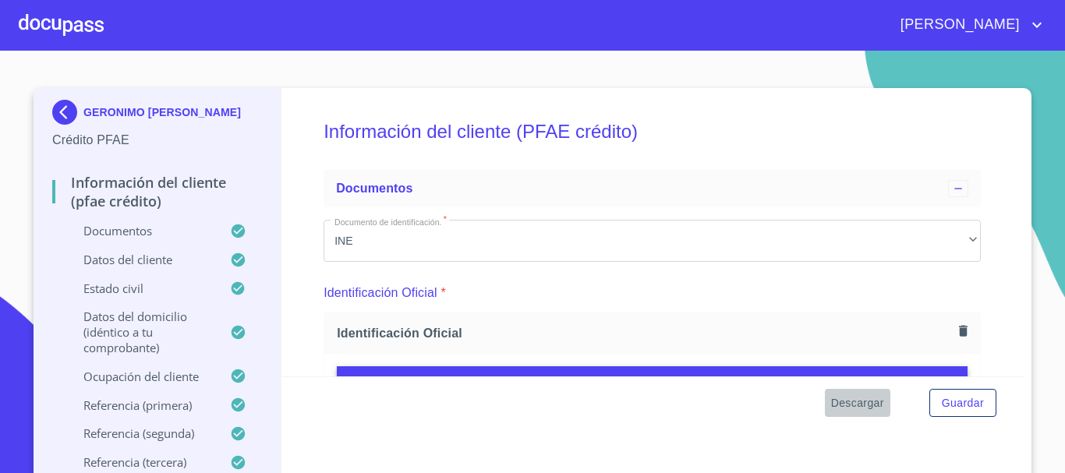
click at [836, 402] on span "Descargar" at bounding box center [857, 403] width 53 height 19
click at [847, 405] on span "Descargar" at bounding box center [857, 403] width 53 height 19
click at [954, 405] on span "Guardar" at bounding box center [963, 403] width 42 height 19
